Goal: Use online tool/utility: Utilize a website feature to perform a specific function

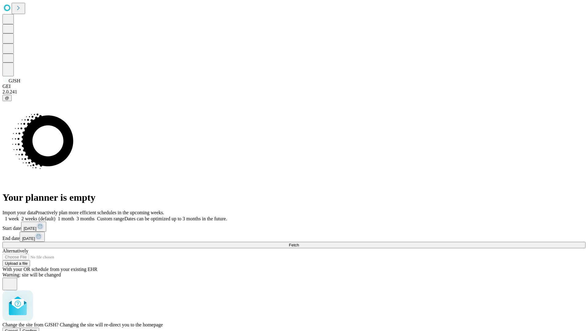
click at [37, 328] on span "Confirm" at bounding box center [30, 330] width 14 height 5
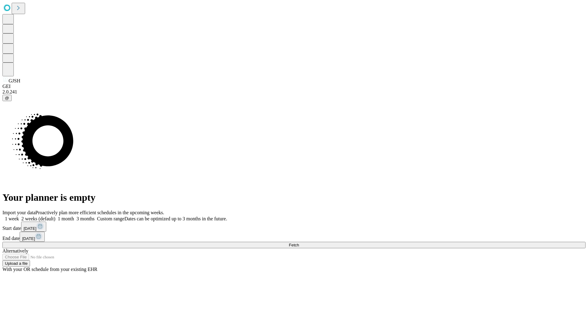
click at [55, 216] on label "2 weeks (default)" at bounding box center [37, 218] width 36 height 5
click at [299, 243] on span "Fetch" at bounding box center [294, 245] width 10 height 5
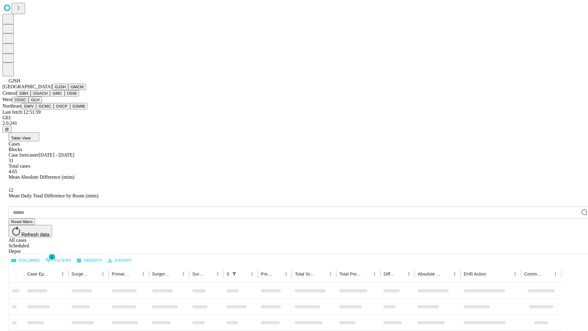
click at [68, 90] on button "GMCM" at bounding box center [77, 87] width 18 height 6
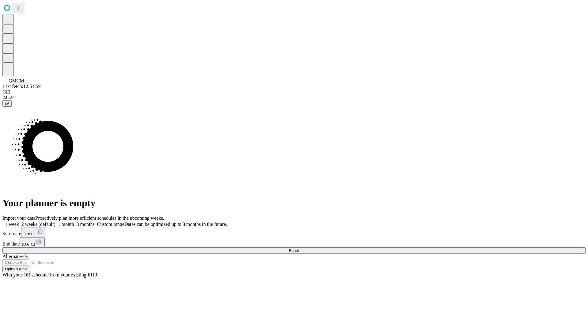
click at [55, 221] on label "2 weeks (default)" at bounding box center [37, 223] width 36 height 5
click at [299, 248] on span "Fetch" at bounding box center [294, 250] width 10 height 5
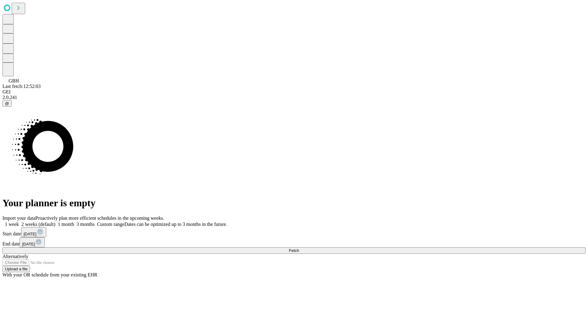
click at [299, 248] on span "Fetch" at bounding box center [294, 250] width 10 height 5
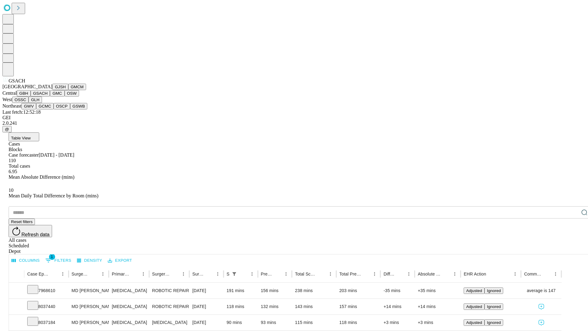
click at [50, 96] on button "GMC" at bounding box center [57, 93] width 14 height 6
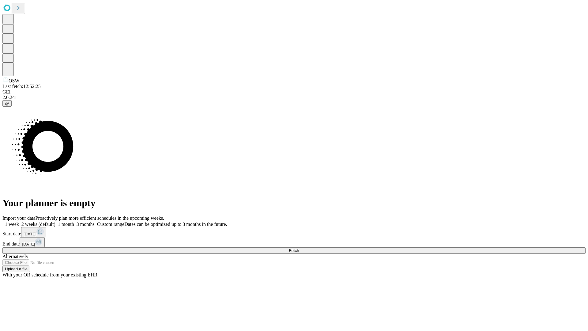
click at [55, 221] on label "2 weeks (default)" at bounding box center [37, 223] width 36 height 5
click at [299, 248] on span "Fetch" at bounding box center [294, 250] width 10 height 5
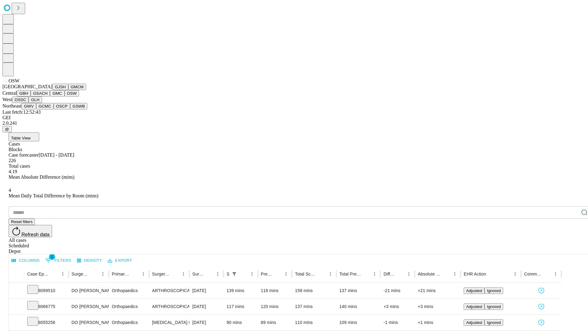
click at [29, 103] on button "OSSC" at bounding box center [20, 99] width 17 height 6
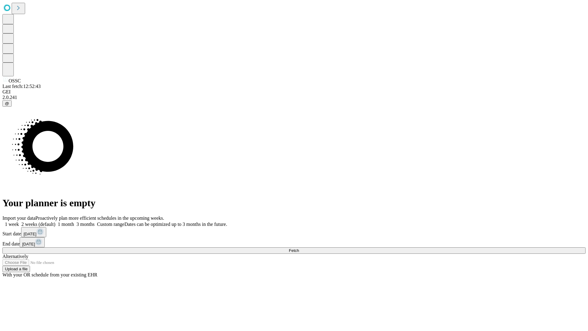
click at [55, 221] on label "2 weeks (default)" at bounding box center [37, 223] width 36 height 5
click at [299, 248] on span "Fetch" at bounding box center [294, 250] width 10 height 5
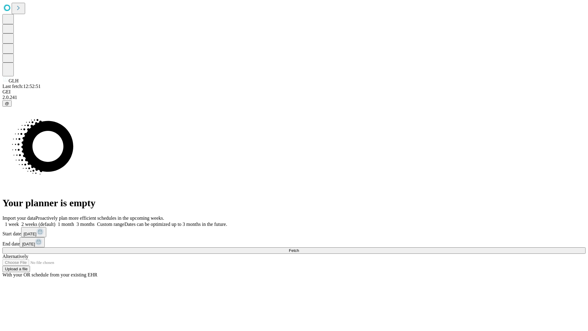
click at [55, 221] on label "2 weeks (default)" at bounding box center [37, 223] width 36 height 5
click at [299, 248] on span "Fetch" at bounding box center [294, 250] width 10 height 5
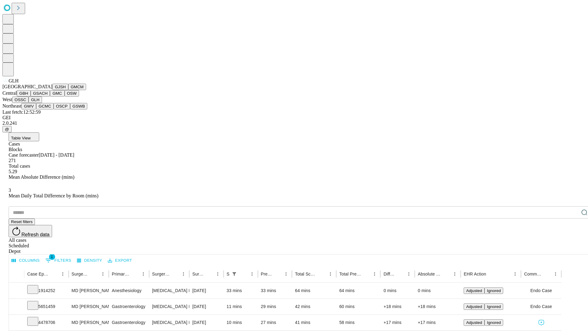
click at [36, 109] on button "GWV" at bounding box center [28, 106] width 15 height 6
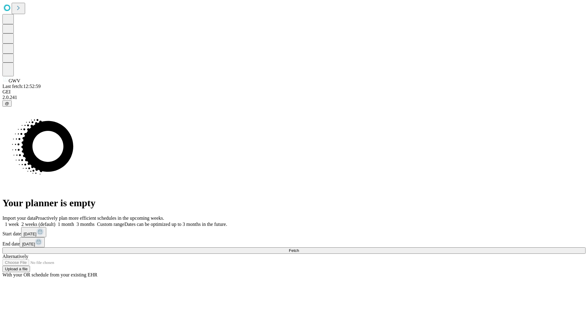
click at [55, 221] on label "2 weeks (default)" at bounding box center [37, 223] width 36 height 5
click at [299, 248] on span "Fetch" at bounding box center [294, 250] width 10 height 5
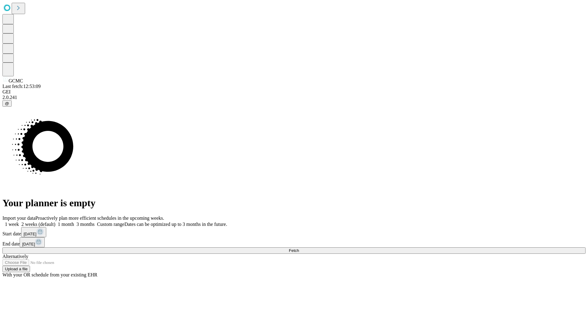
click at [55, 221] on label "2 weeks (default)" at bounding box center [37, 223] width 36 height 5
click at [299, 248] on span "Fetch" at bounding box center [294, 250] width 10 height 5
